Goal: Task Accomplishment & Management: Manage account settings

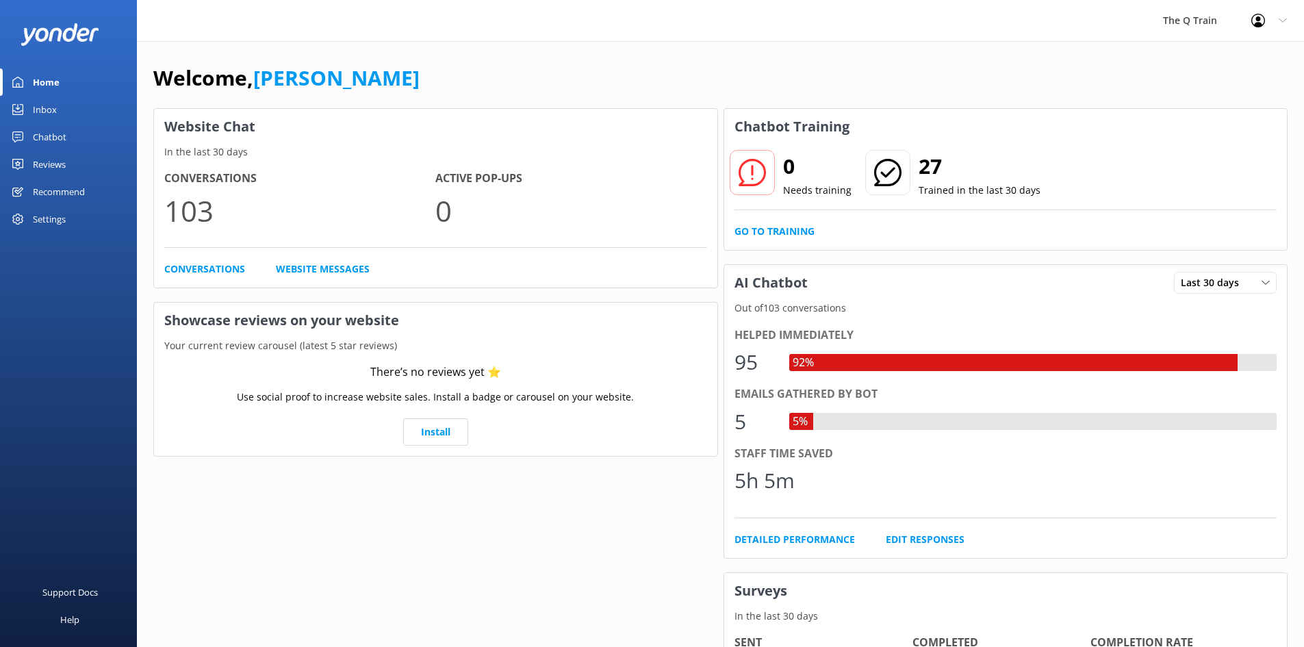
click at [34, 110] on div "Inbox" at bounding box center [45, 109] width 24 height 27
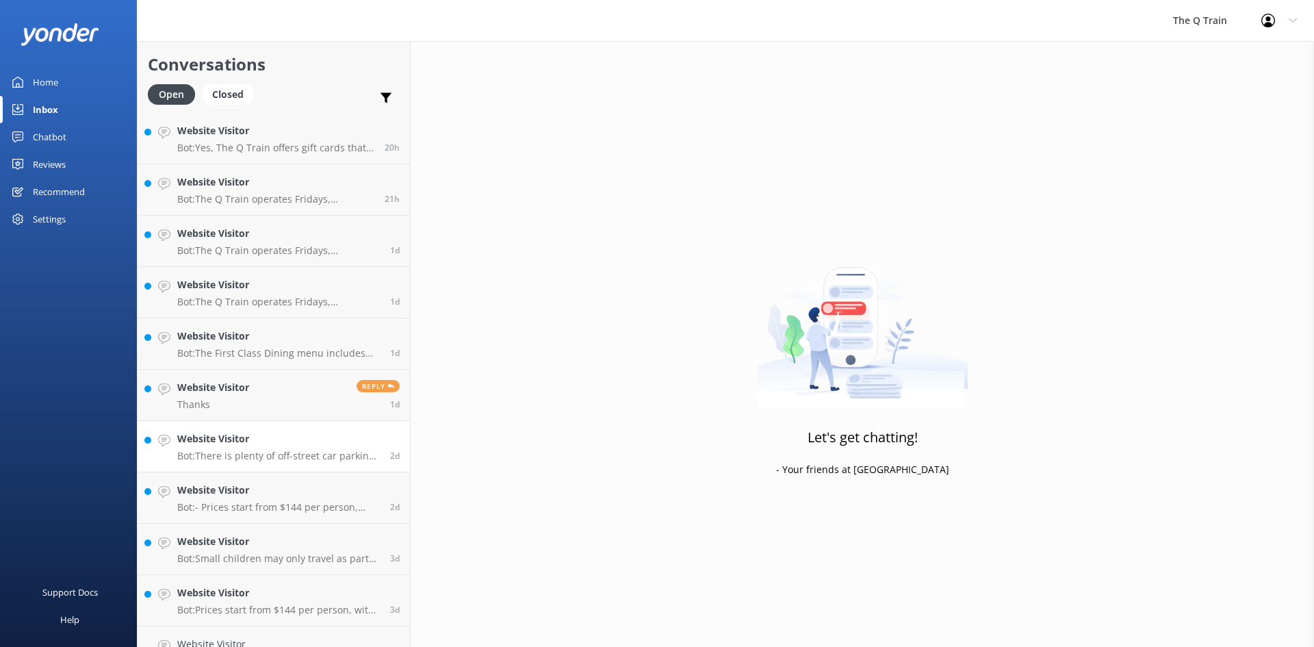
scroll to position [342, 0]
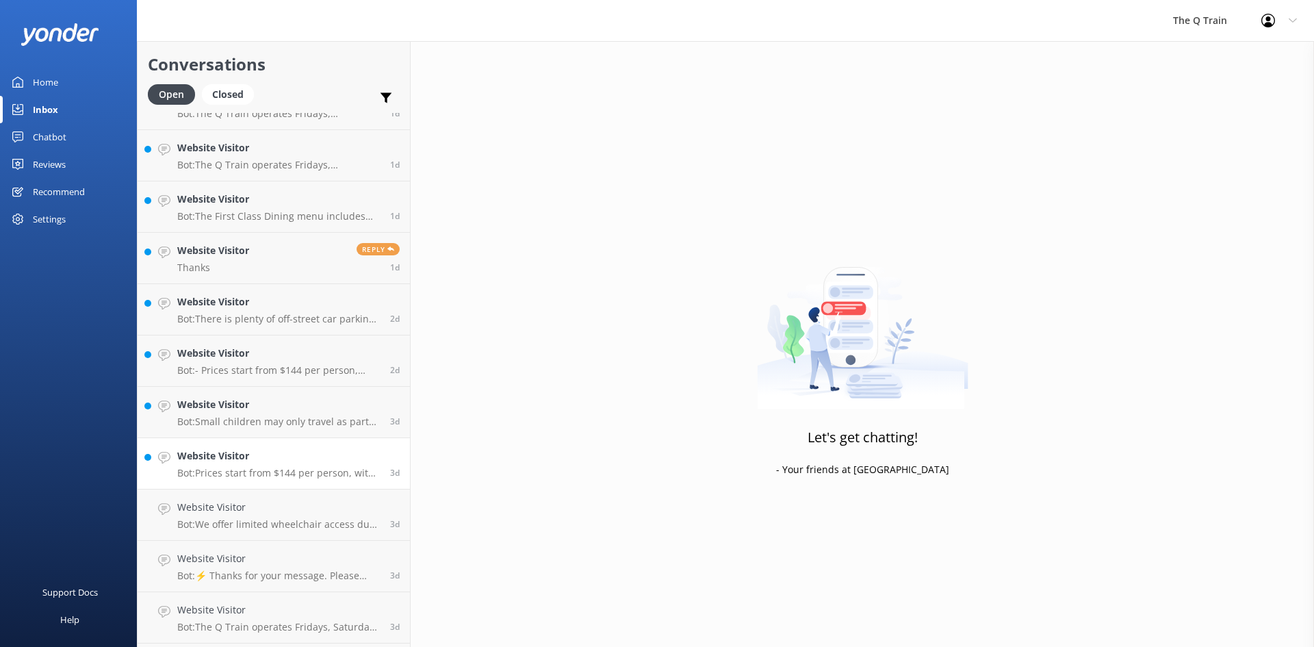
click at [238, 463] on h4 "Website Visitor" at bounding box center [278, 455] width 203 height 15
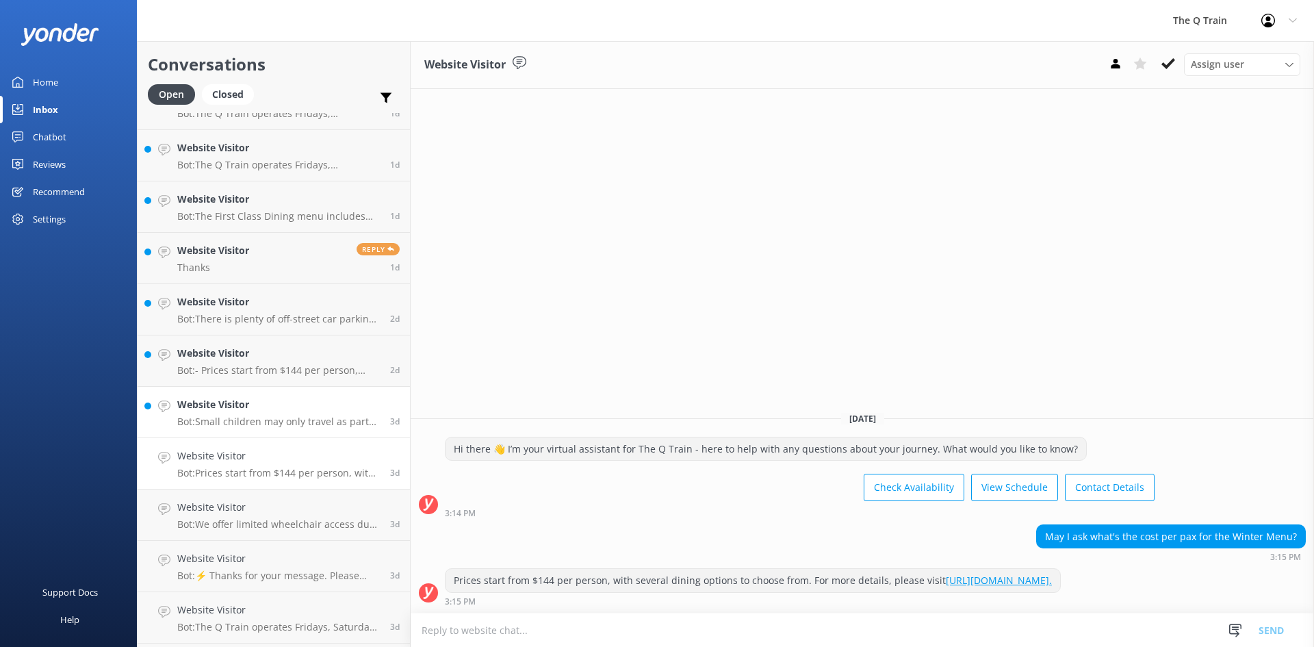
click at [257, 413] on div "Website Visitor Bot: Small children may only travel as part of an Exclusive Car…" at bounding box center [278, 412] width 203 height 30
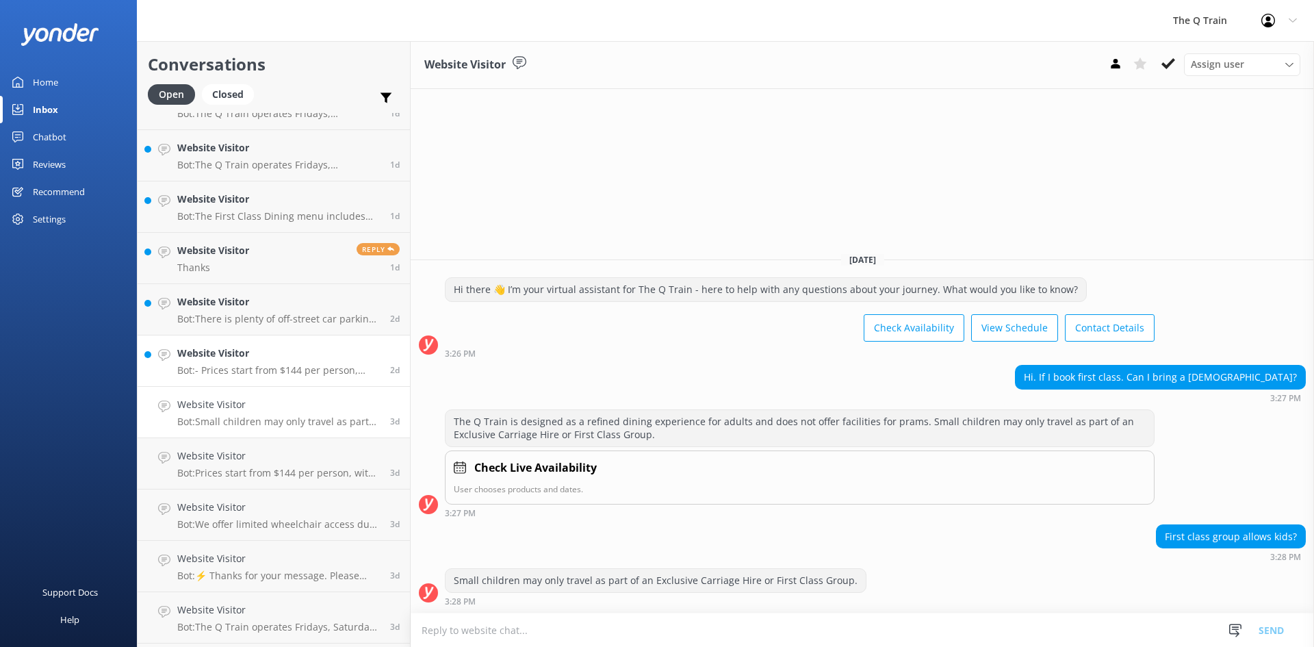
click at [270, 368] on p "Bot: - Prices start from $144 per person, with several dining options to choose…" at bounding box center [278, 370] width 203 height 12
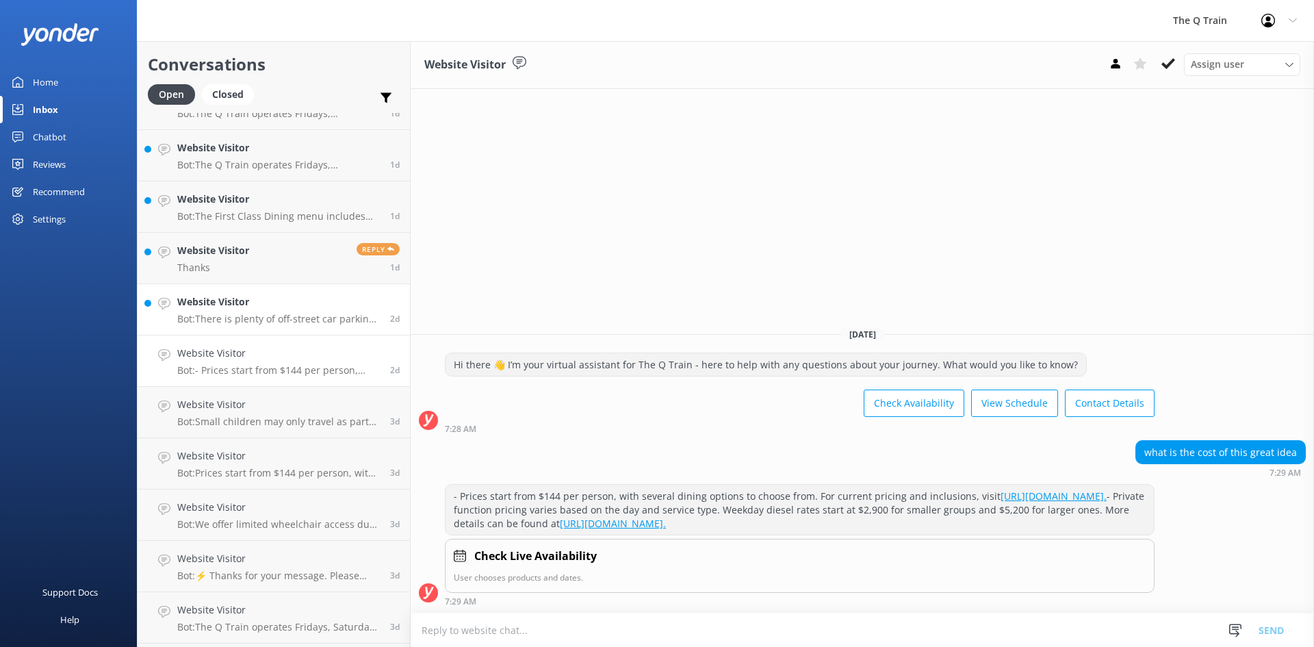
click at [276, 315] on p "Bot: There is plenty of off-street car parking at [GEOGRAPHIC_DATA]. The carpar…" at bounding box center [278, 319] width 203 height 12
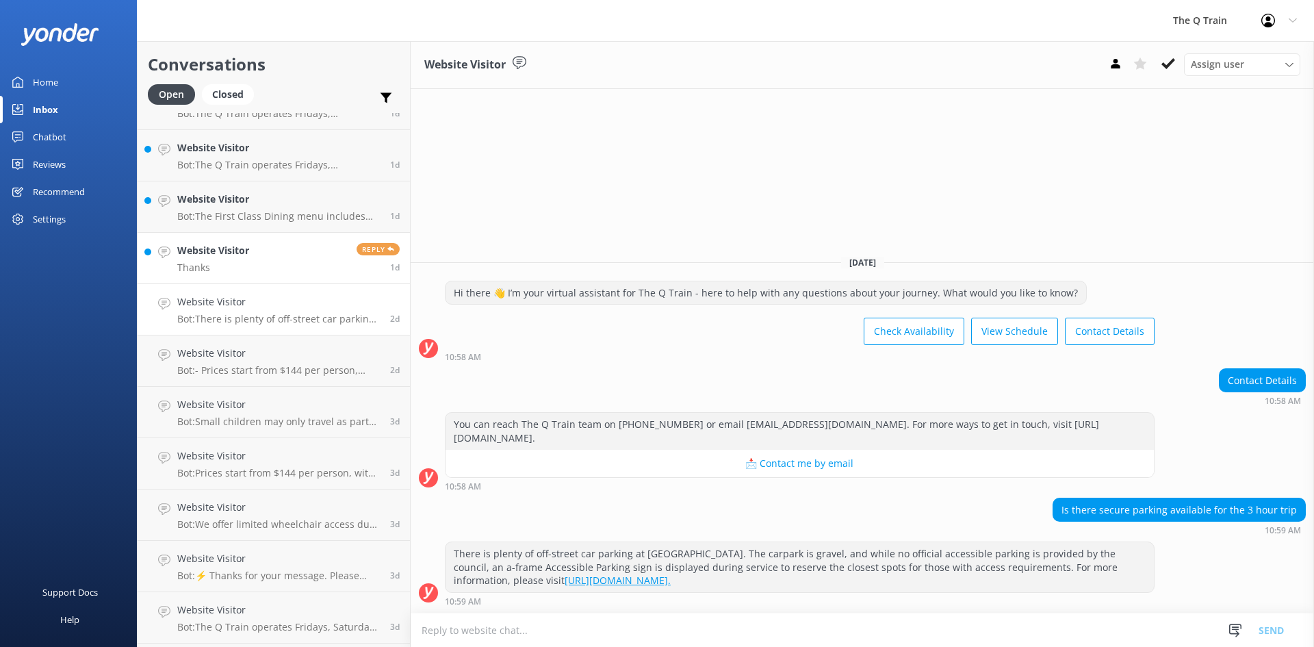
click at [289, 259] on link "Website Visitor Thanks Reply 1d" at bounding box center [274, 258] width 272 height 51
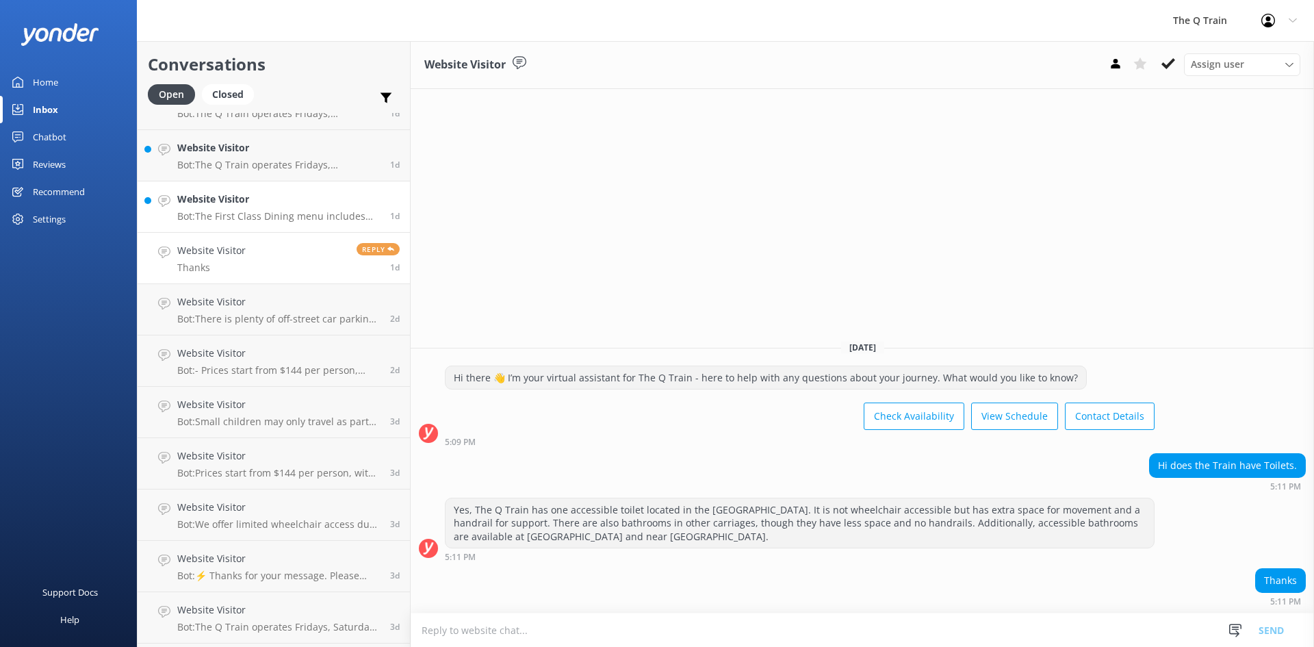
click at [281, 214] on p "Bot: The First Class Dining menu includes thoughtfully matched drinks to comple…" at bounding box center [278, 216] width 203 height 12
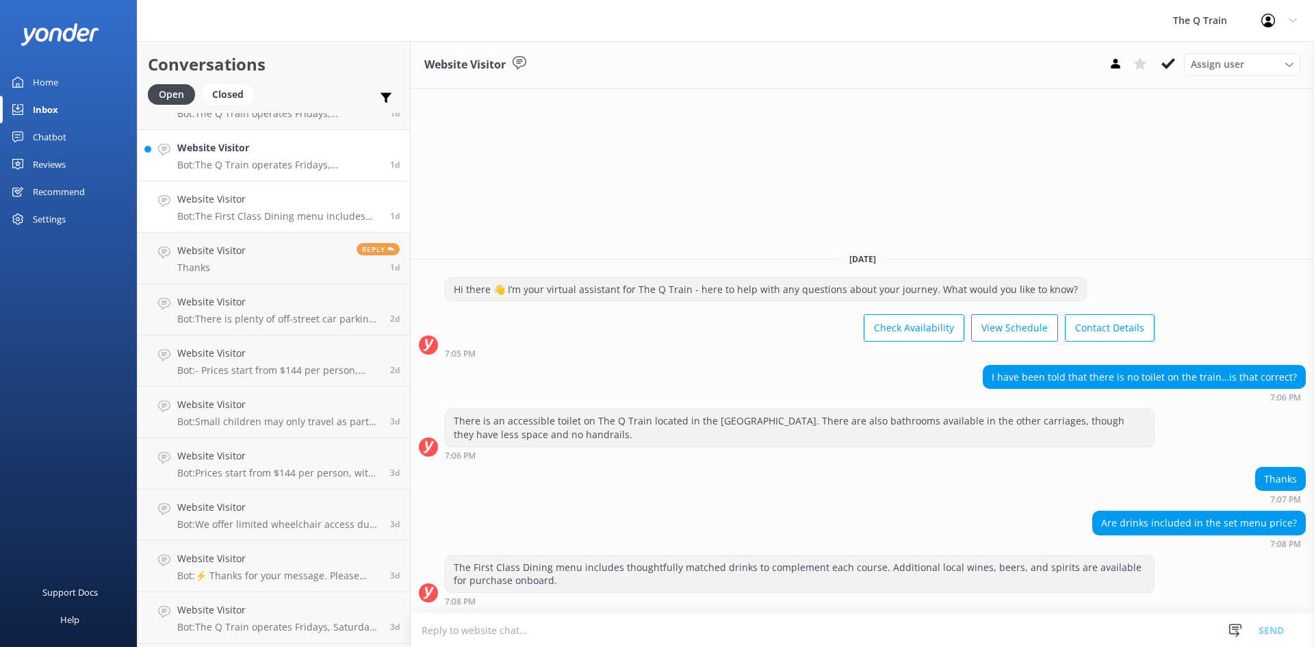
click at [294, 164] on p "Bot: The Q Train operates Fridays, Saturdays, and Sundays all year round, excep…" at bounding box center [278, 165] width 203 height 12
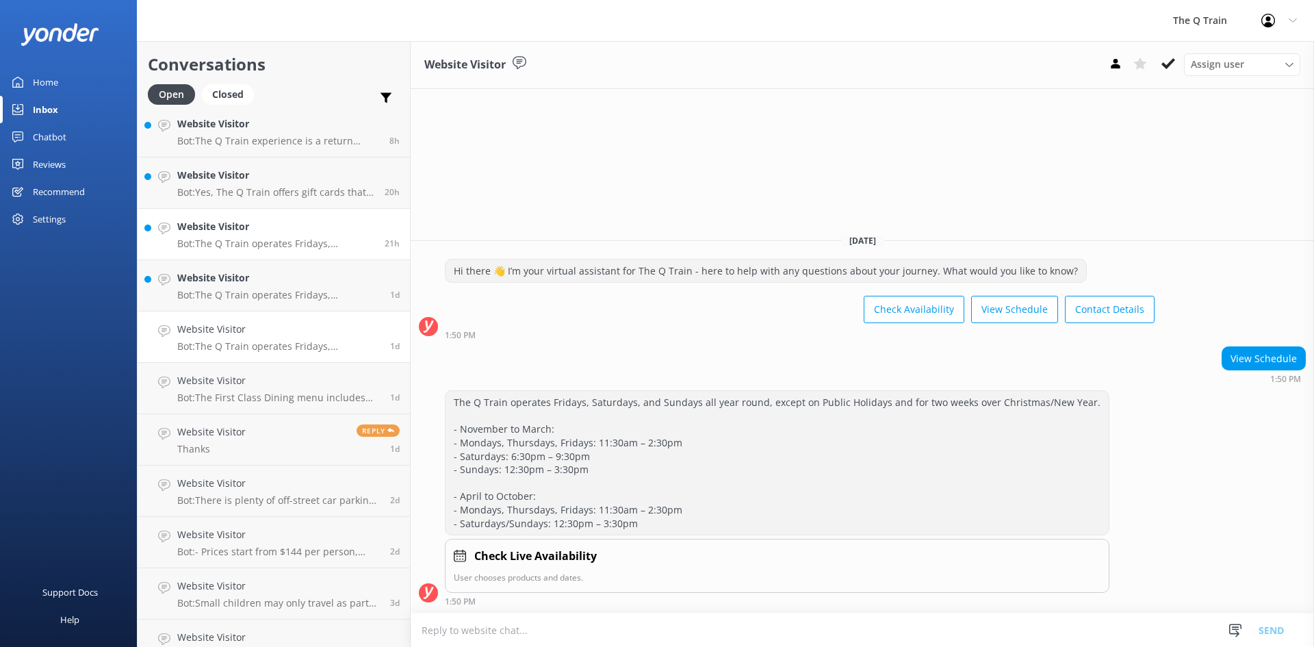
scroll to position [137, 0]
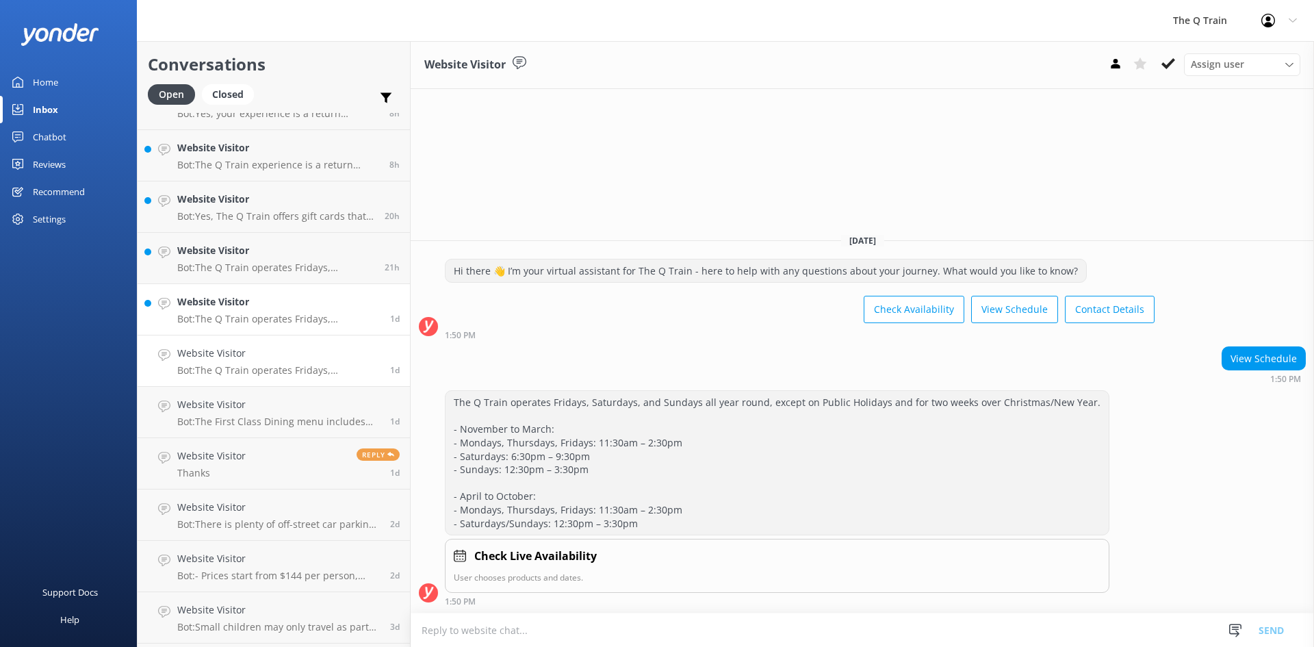
click at [280, 317] on p "Bot: The Q Train operates Fridays, Saturdays, and Sundays all year round, excep…" at bounding box center [278, 319] width 203 height 12
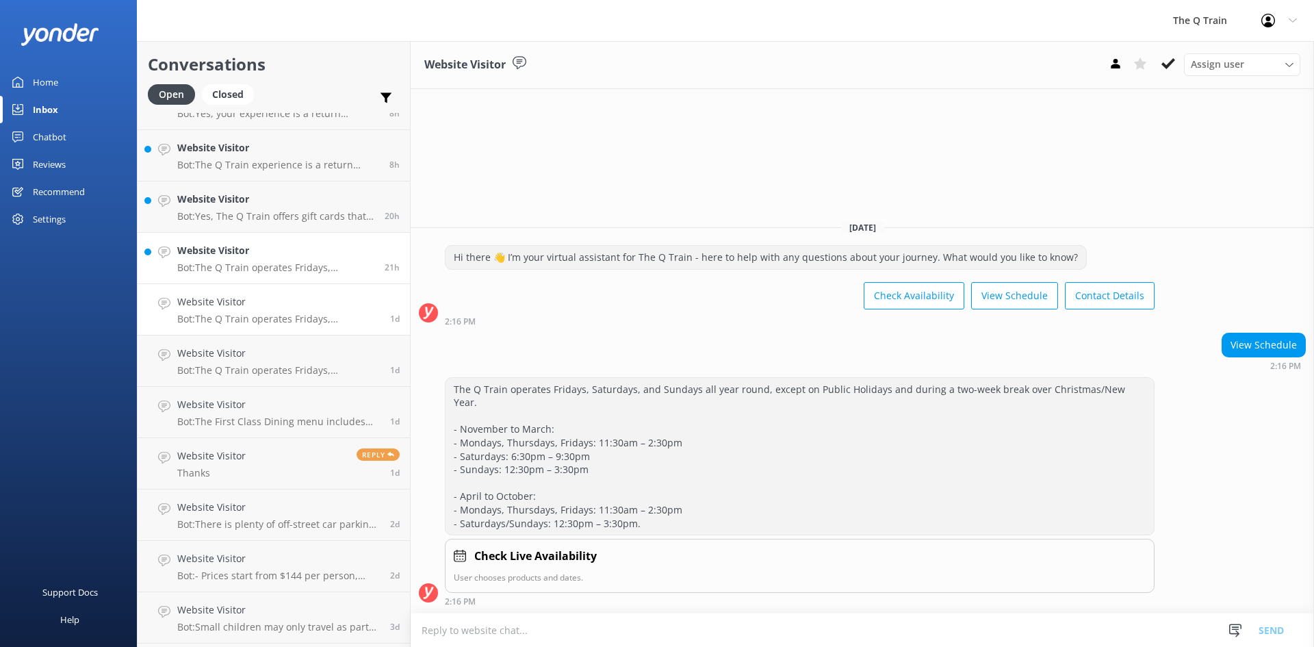
click at [296, 270] on p "Bot: The Q Train operates Fridays, Saturdays, and Sundays all year round, excep…" at bounding box center [275, 267] width 197 height 12
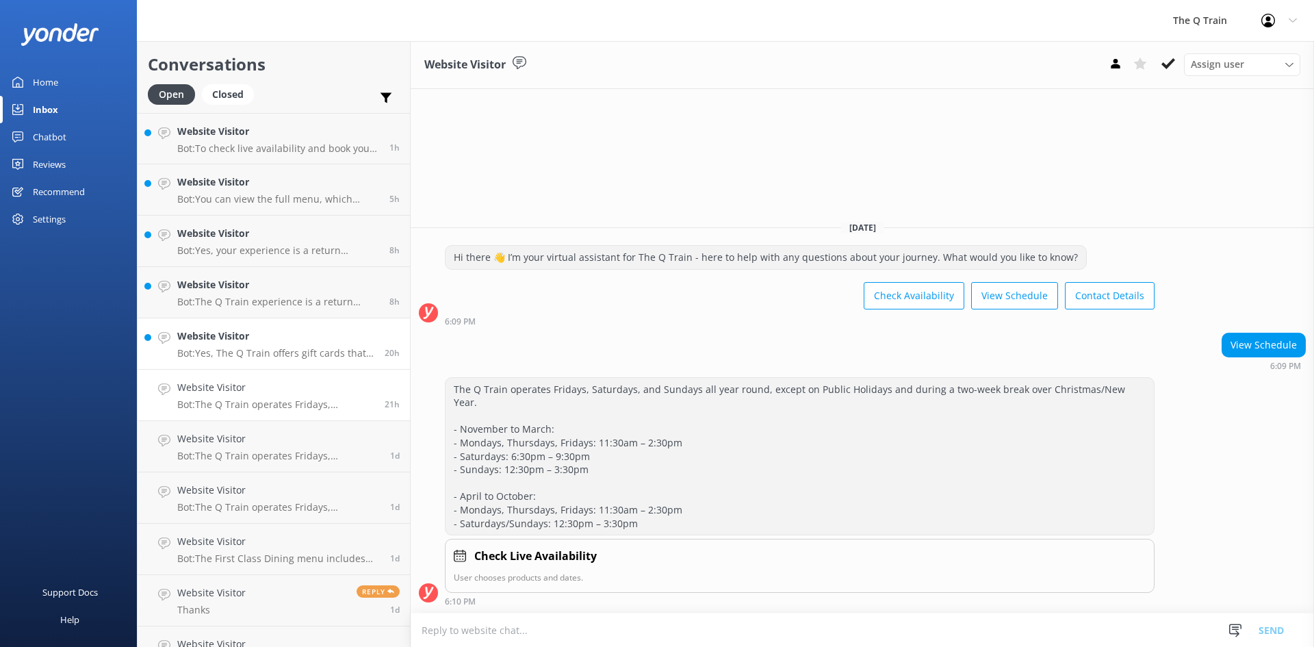
click at [281, 353] on p "Bot: Yes, The Q Train offers gift cards that can be purchased online at [URL][D…" at bounding box center [275, 353] width 197 height 12
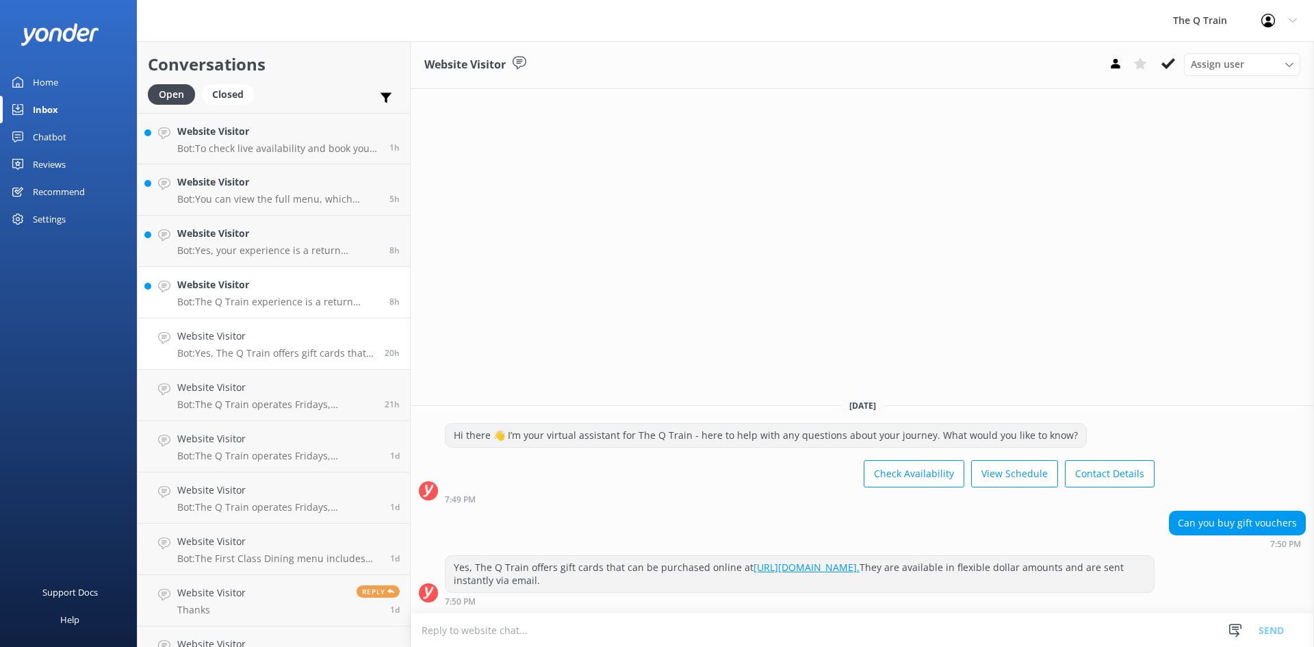
click at [281, 289] on h4 "Website Visitor" at bounding box center [278, 284] width 202 height 15
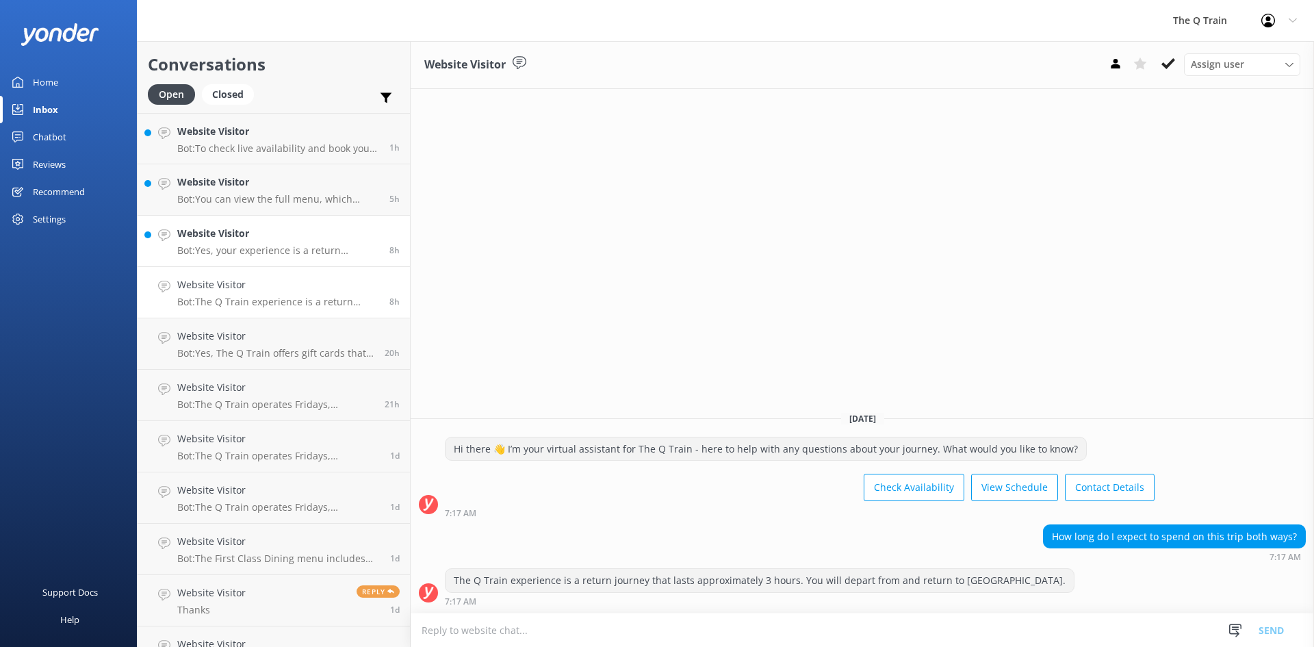
click at [290, 244] on div "Website Visitor Bot: Yes, your experience is a return journey. You will be back…" at bounding box center [278, 241] width 202 height 30
click at [295, 199] on p "Bot: You can view the full menu, which includes vegetarian options, at [URL][DO…" at bounding box center [278, 199] width 202 height 12
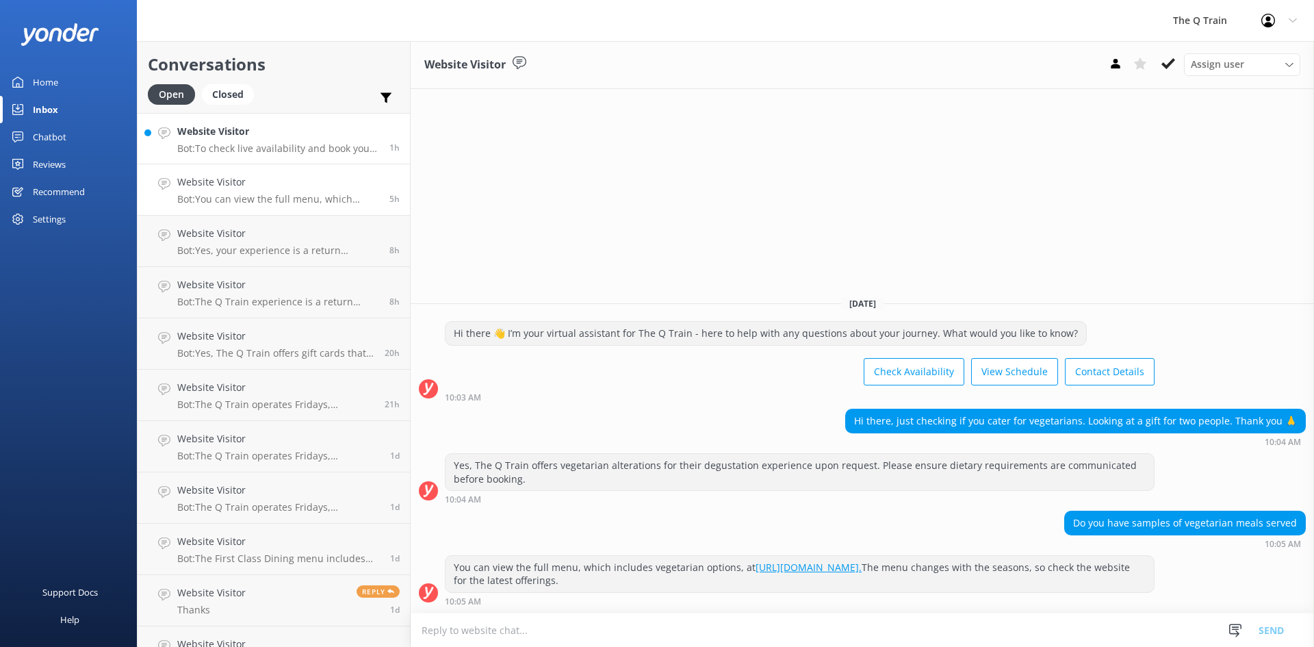
click at [268, 143] on p "Bot: To check live availability and book your experience, please click [URL][DO…" at bounding box center [278, 148] width 202 height 12
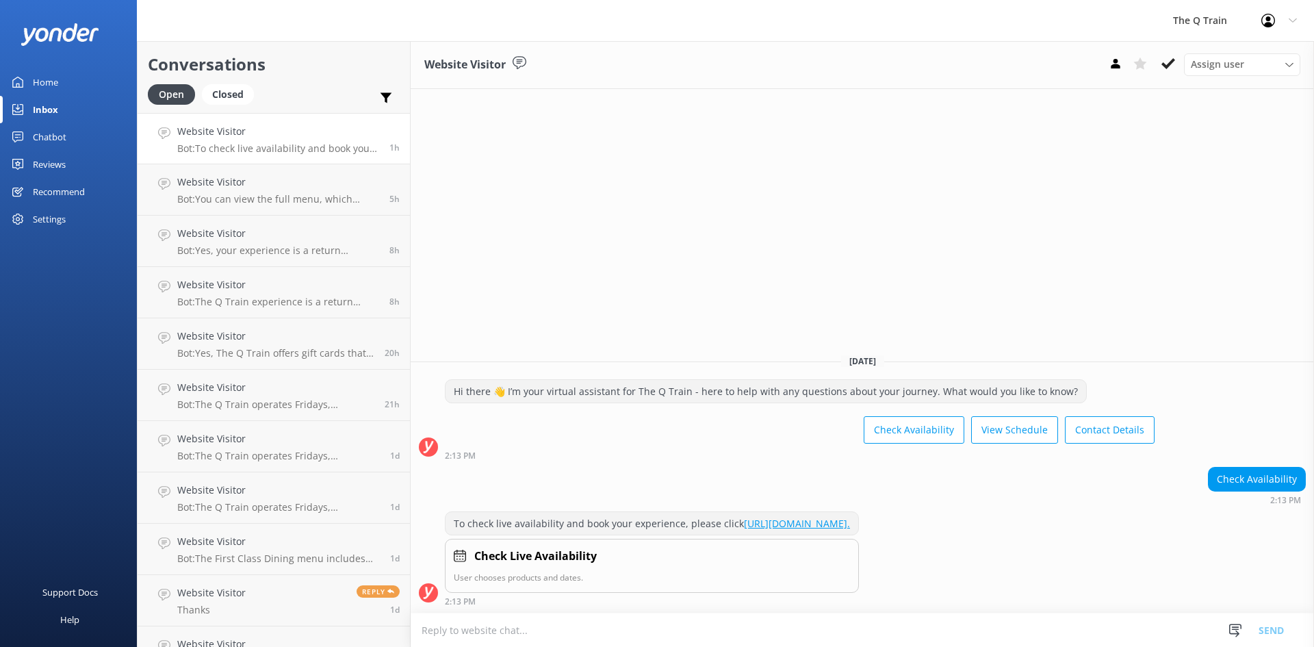
click at [57, 86] on div "Home" at bounding box center [45, 81] width 25 height 27
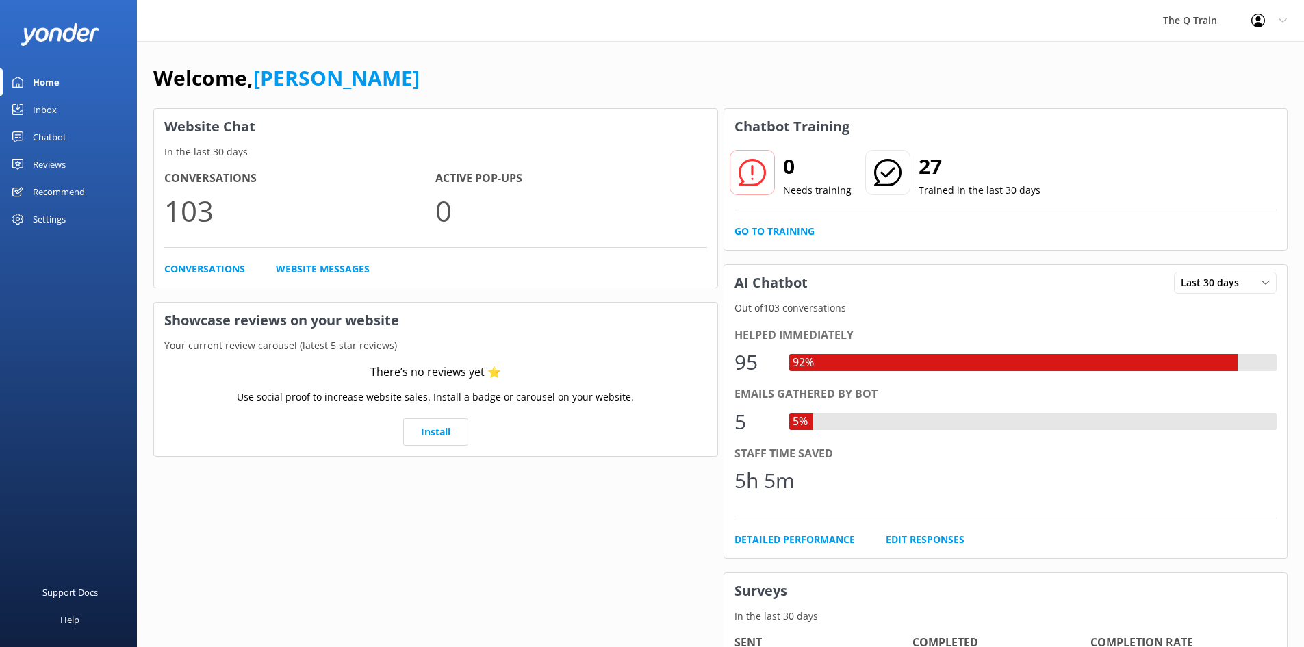
click at [702, 62] on div "Welcome, [PERSON_NAME]" at bounding box center [720, 85] width 1134 height 47
click at [60, 138] on div "Chatbot" at bounding box center [50, 136] width 34 height 27
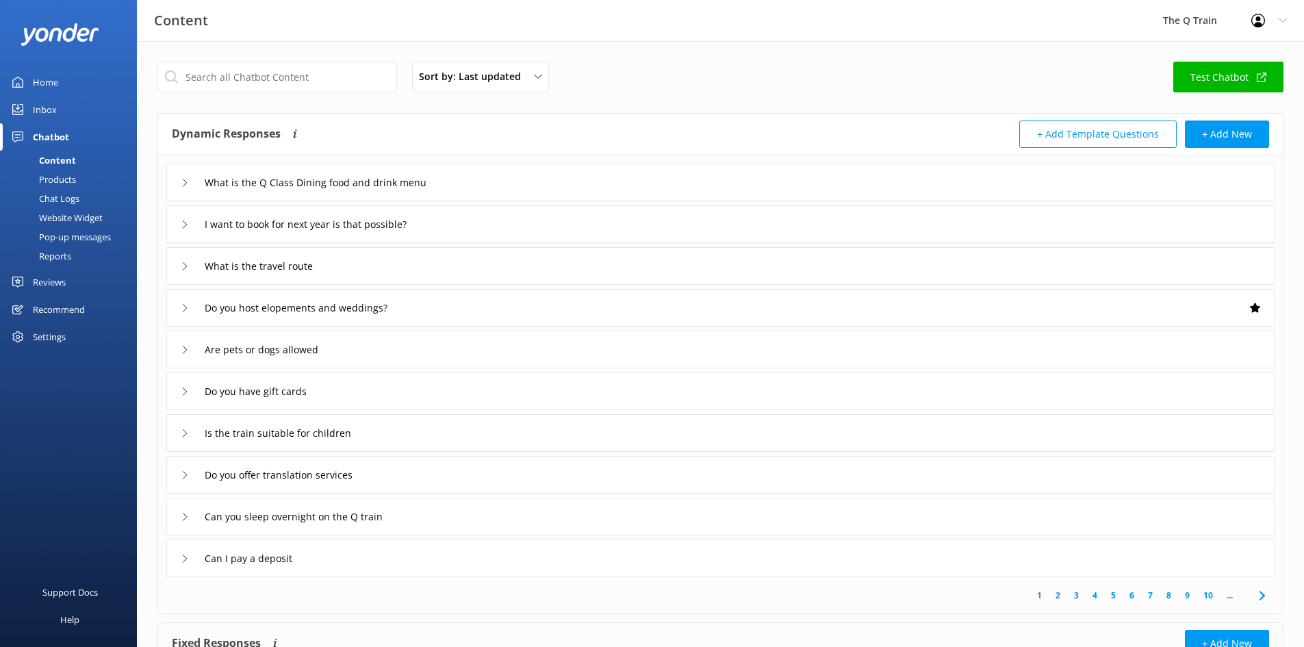
click at [64, 256] on div "Reports" at bounding box center [39, 255] width 63 height 19
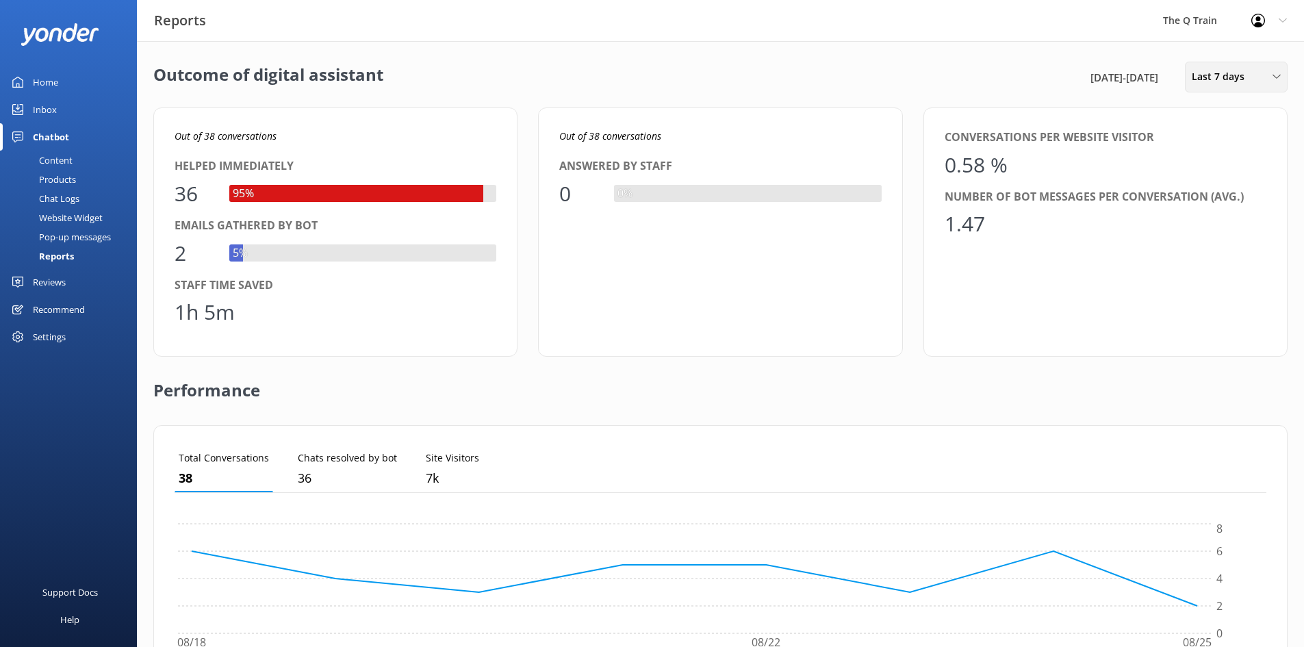
click at [1238, 71] on span "Last 7 days" at bounding box center [1222, 76] width 61 height 15
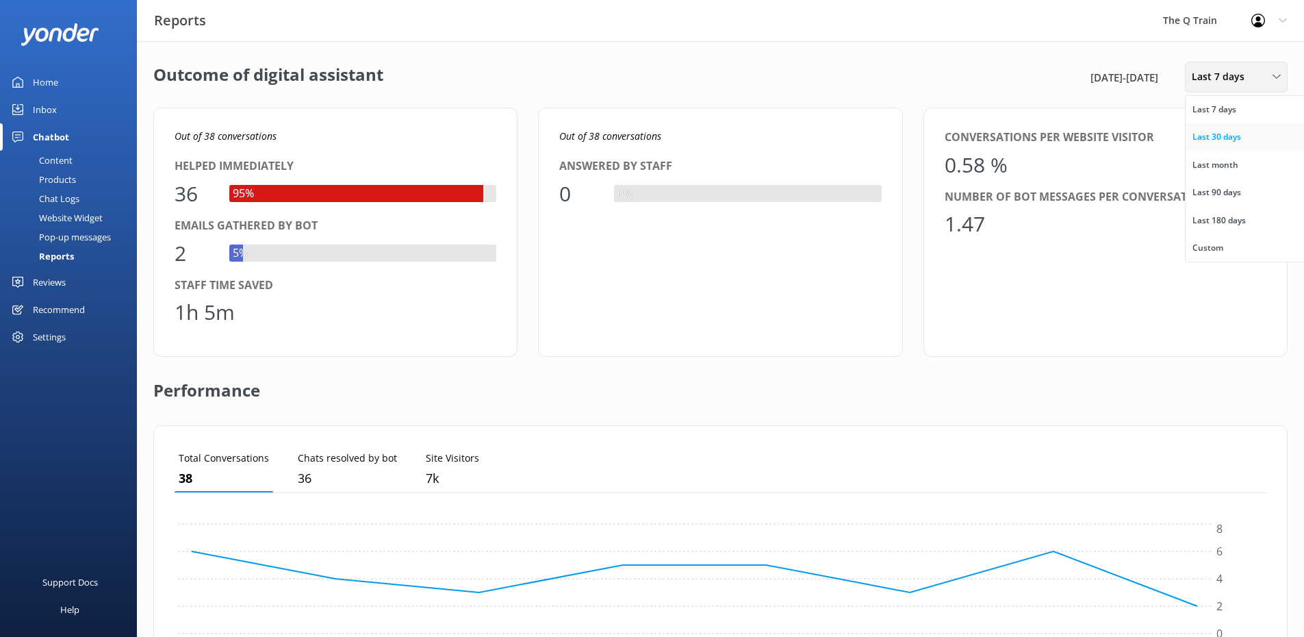
click at [1220, 138] on div "Last 30 days" at bounding box center [1216, 137] width 49 height 14
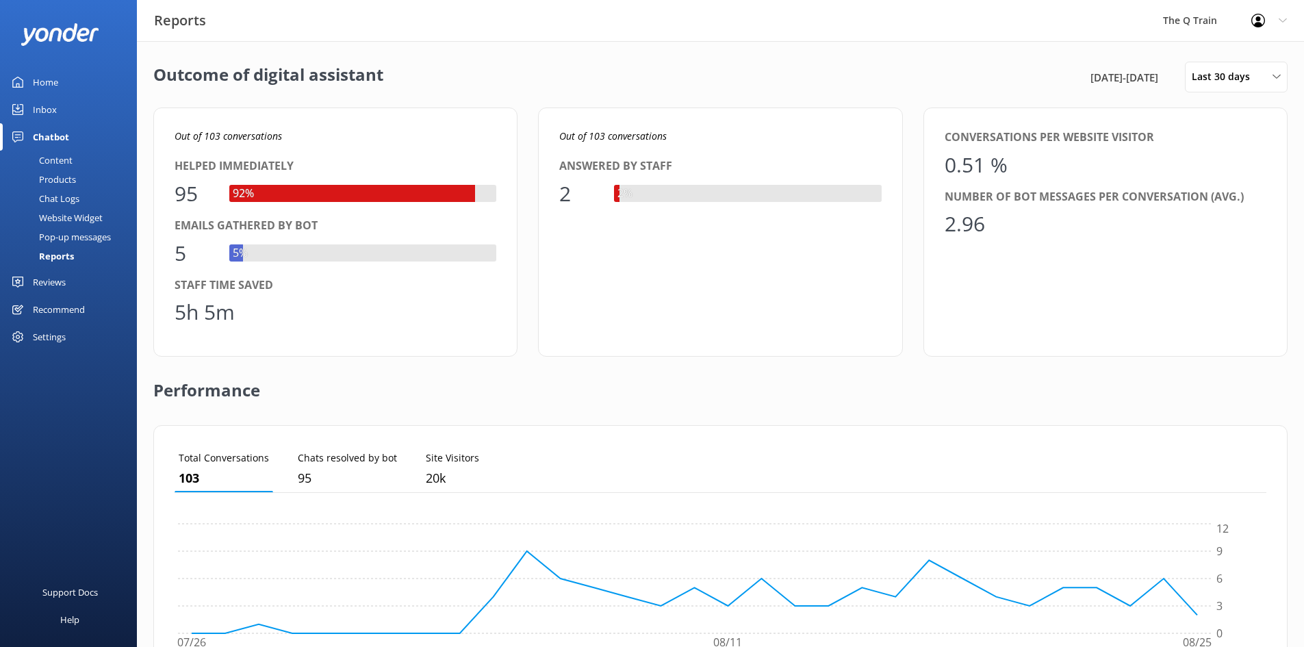
click at [56, 80] on div "Home" at bounding box center [45, 81] width 25 height 27
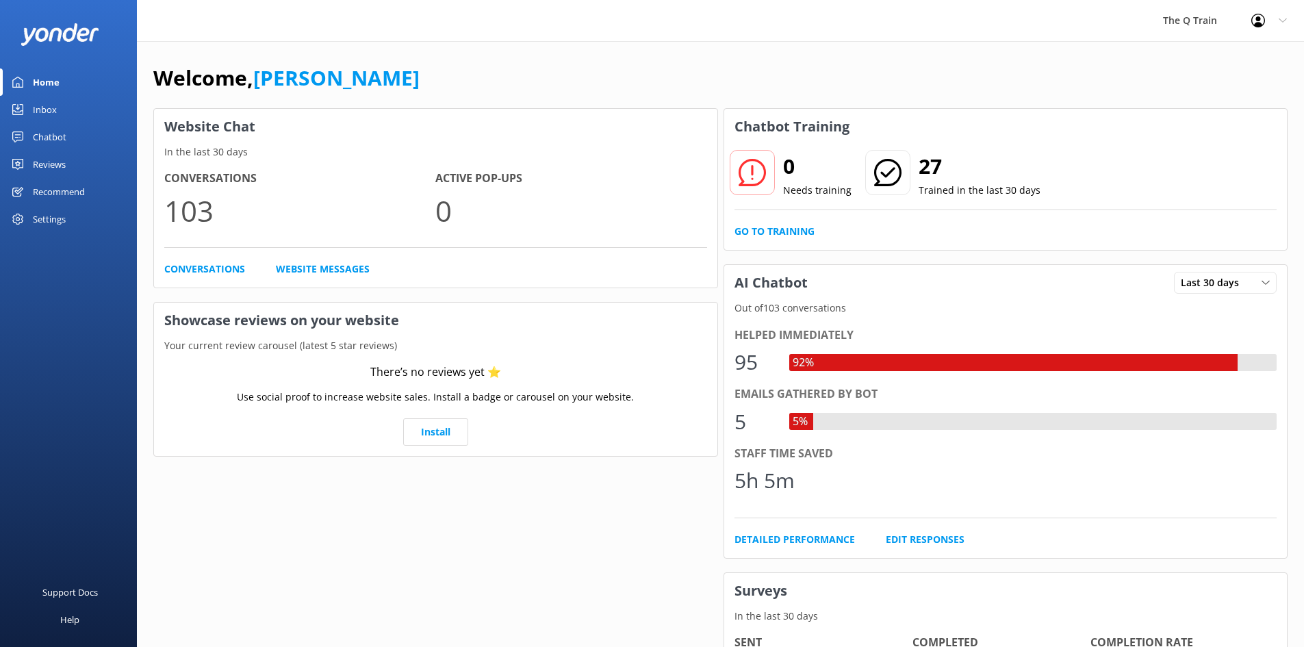
click at [385, 66] on div "Welcome, [PERSON_NAME]" at bounding box center [720, 85] width 1134 height 47
